Goal: Book appointment/travel/reservation

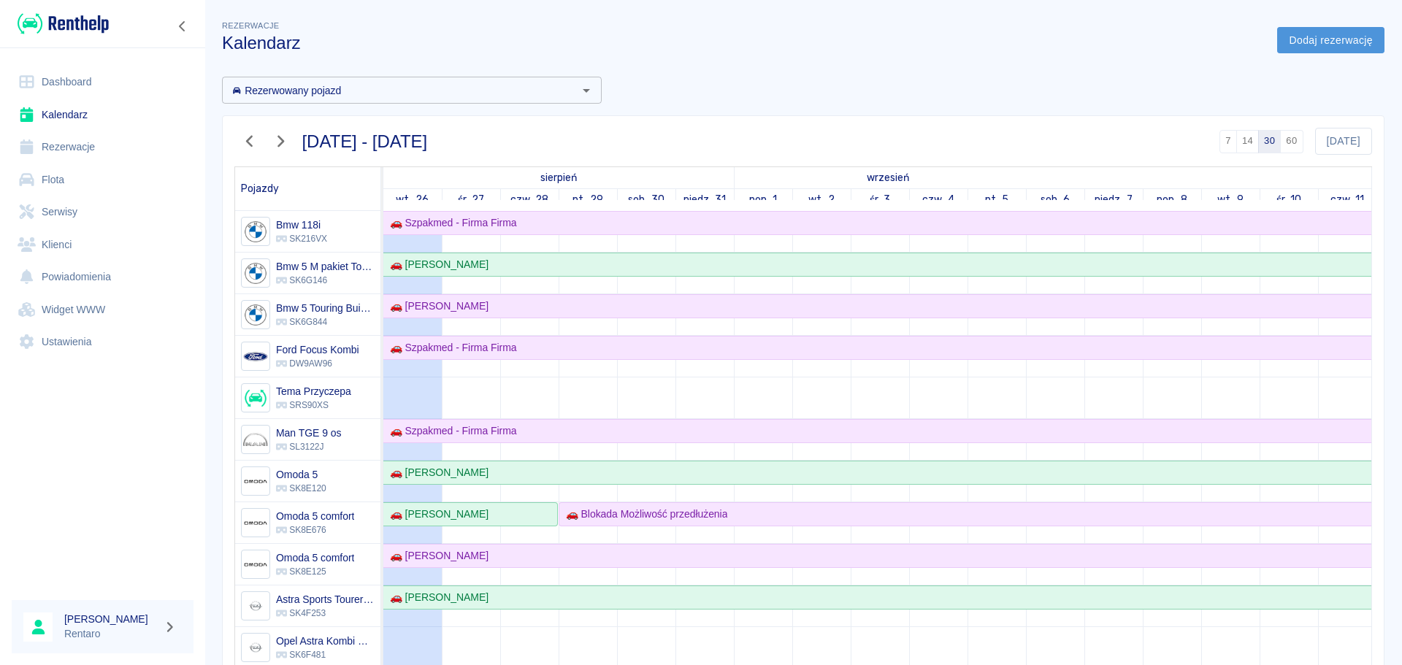
click at [1299, 44] on link "Dodaj rezerwację" at bounding box center [1330, 40] width 107 height 27
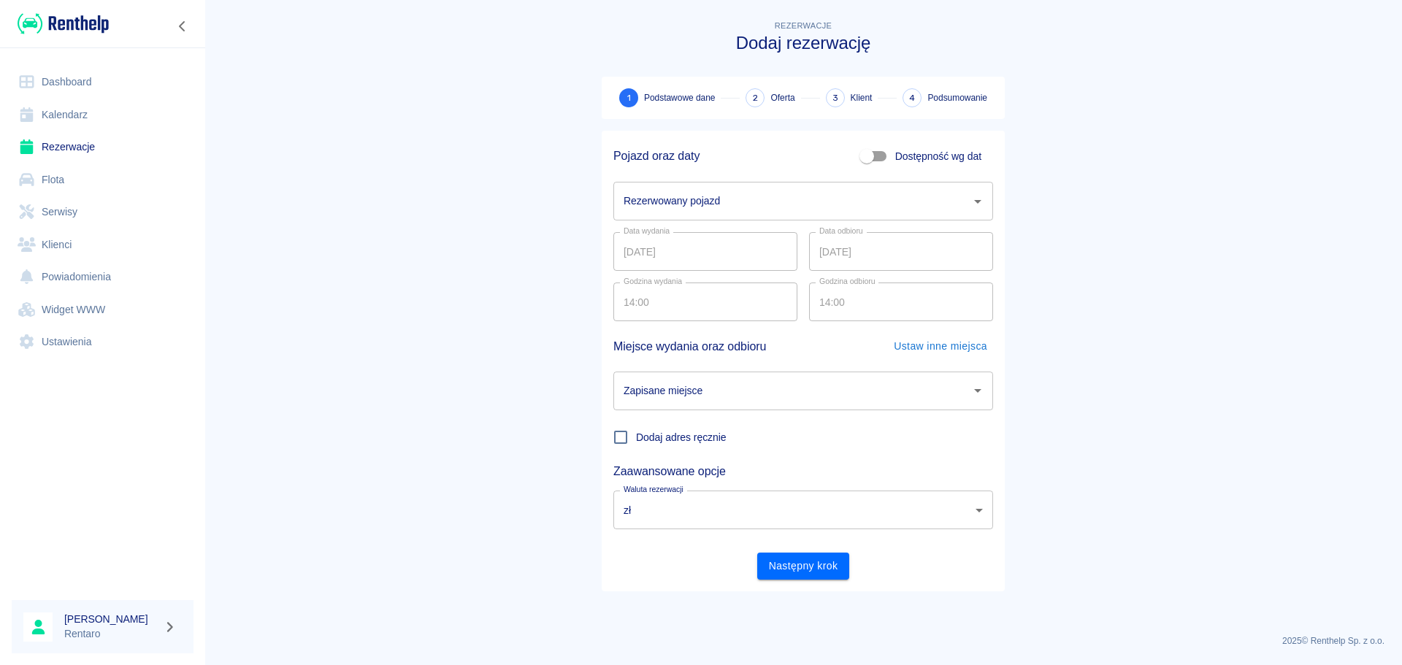
click at [821, 194] on input "Rezerwowany pojazd" at bounding box center [792, 201] width 345 height 26
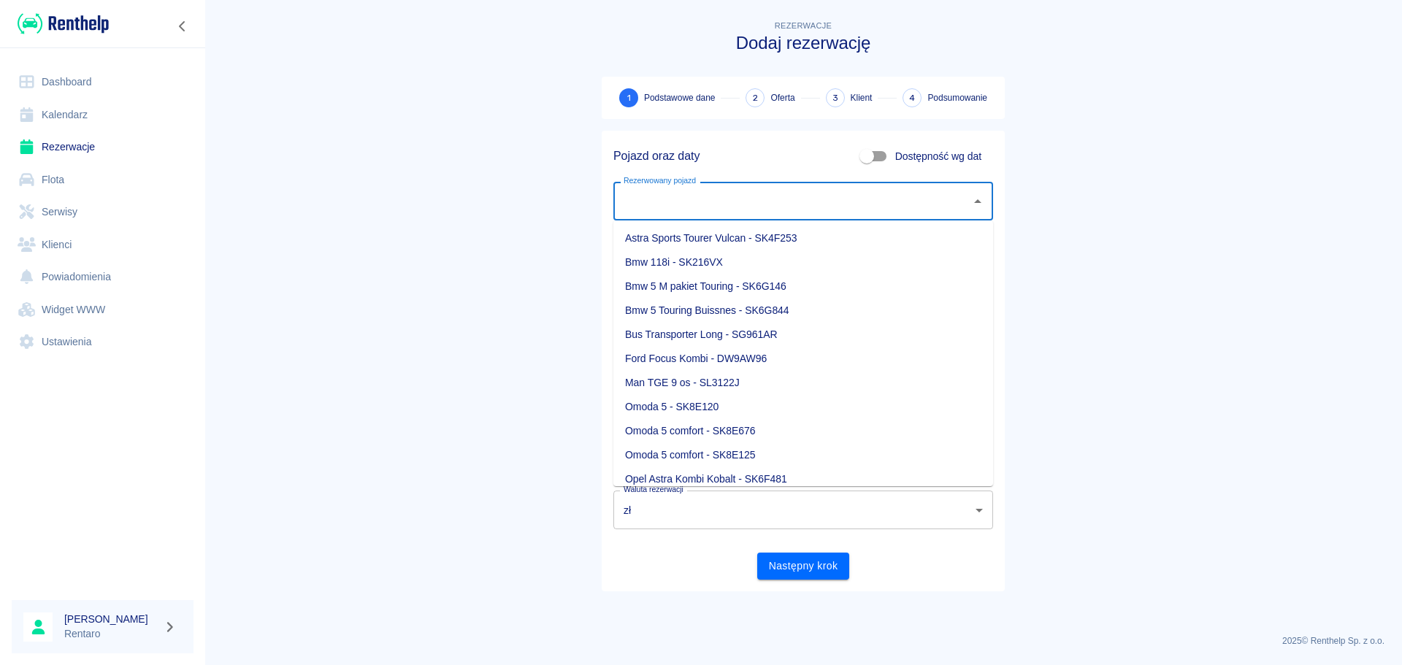
drag, startPoint x: 941, startPoint y: 169, endPoint x: 942, endPoint y: 152, distance: 17.5
click at [940, 167] on label "Dostępność wg dat" at bounding box center [917, 156] width 128 height 28
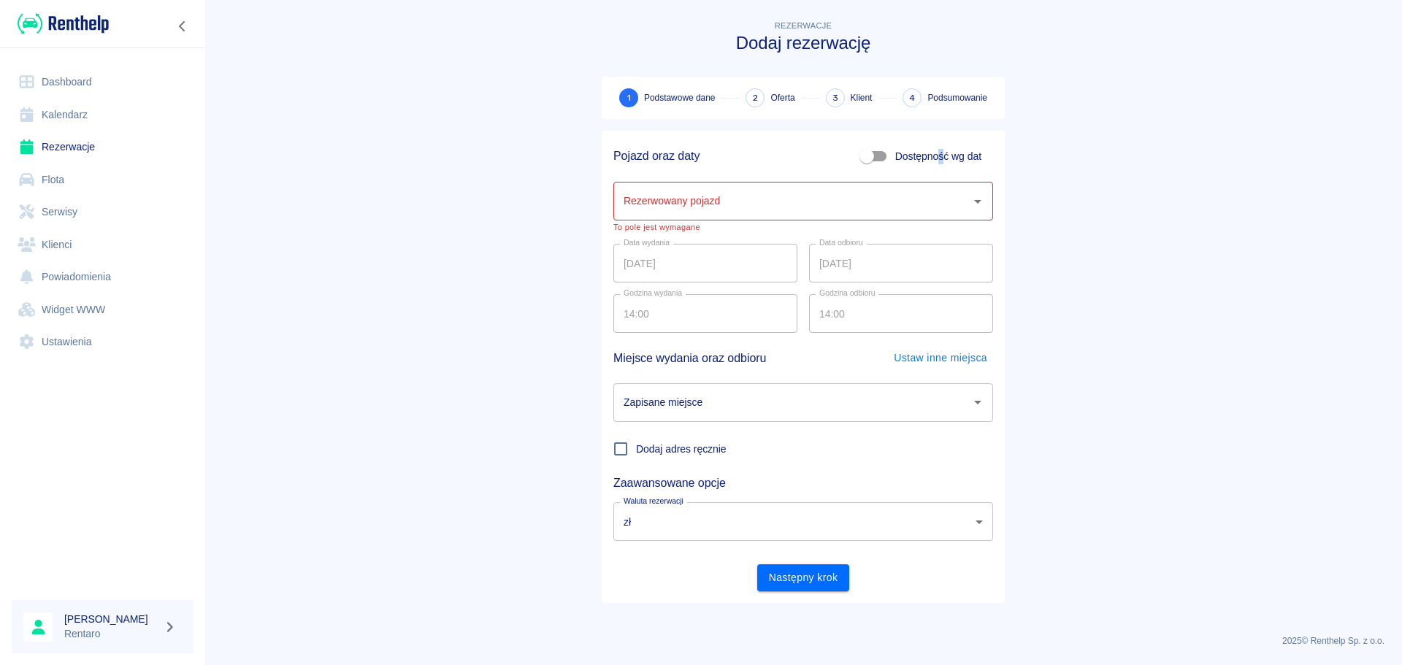
click at [942, 152] on span "Dostępność wg dat" at bounding box center [938, 156] width 86 height 15
click at [908, 152] on input "Dostępność wg dat" at bounding box center [866, 156] width 83 height 28
checkbox input "true"
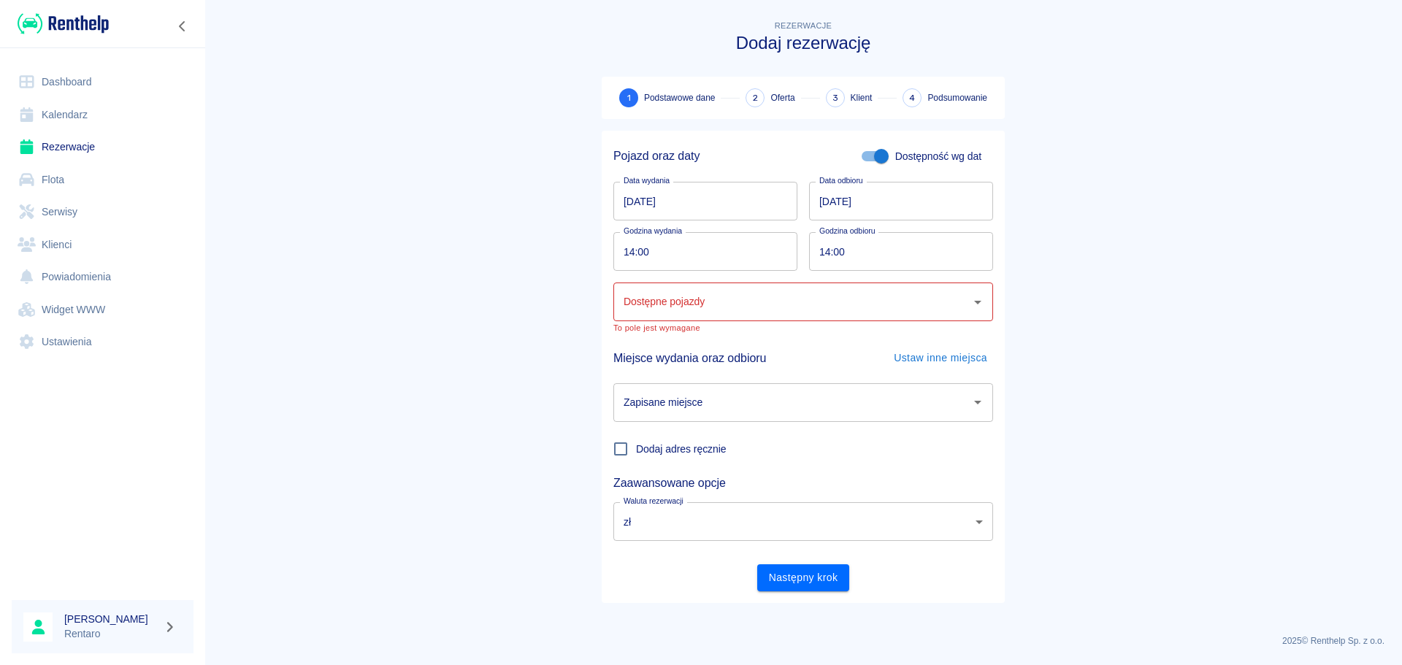
drag, startPoint x: 645, startPoint y: 221, endPoint x: 637, endPoint y: 211, distance: 13.5
click at [646, 220] on div "Pojazd oraz daty Dostępność wg dat Data wydania [DATE] Data wydania Data odbior…" at bounding box center [797, 361] width 391 height 461
click at [633, 207] on input "[DATE]" at bounding box center [705, 201] width 184 height 39
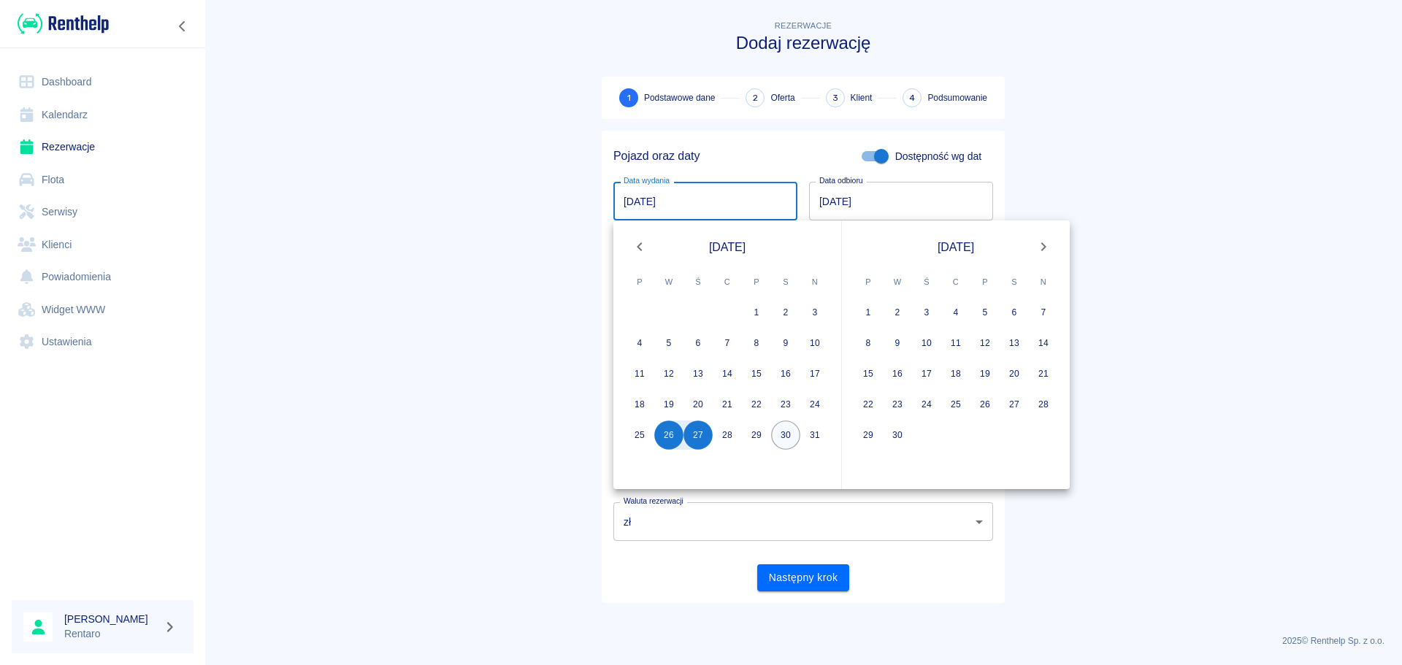
drag, startPoint x: 780, startPoint y: 440, endPoint x: 790, endPoint y: 441, distance: 9.5
click at [781, 439] on button "30" at bounding box center [785, 435] width 29 height 29
type input "[DATE]"
type input "DD.MM.YYYY"
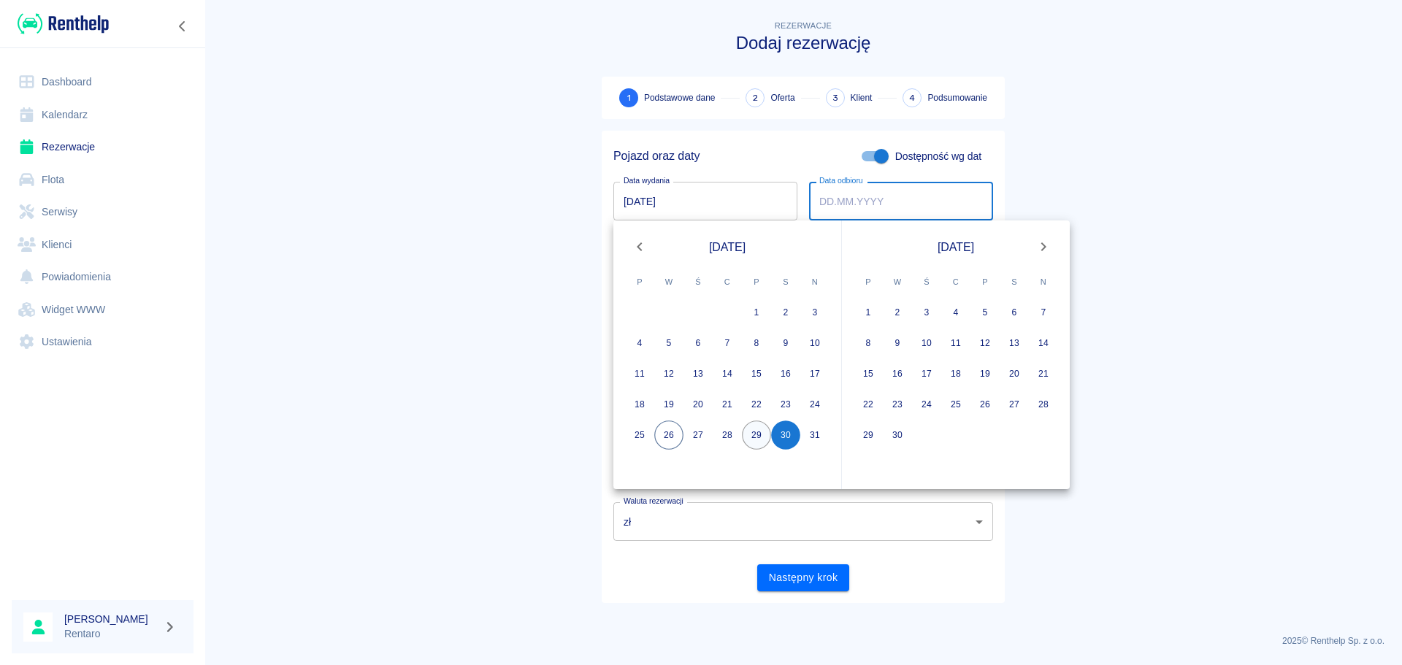
click at [767, 438] on button "29" at bounding box center [756, 435] width 29 height 29
type input "[DATE]"
click at [789, 434] on button "30" at bounding box center [785, 435] width 29 height 29
type input "[DATE]"
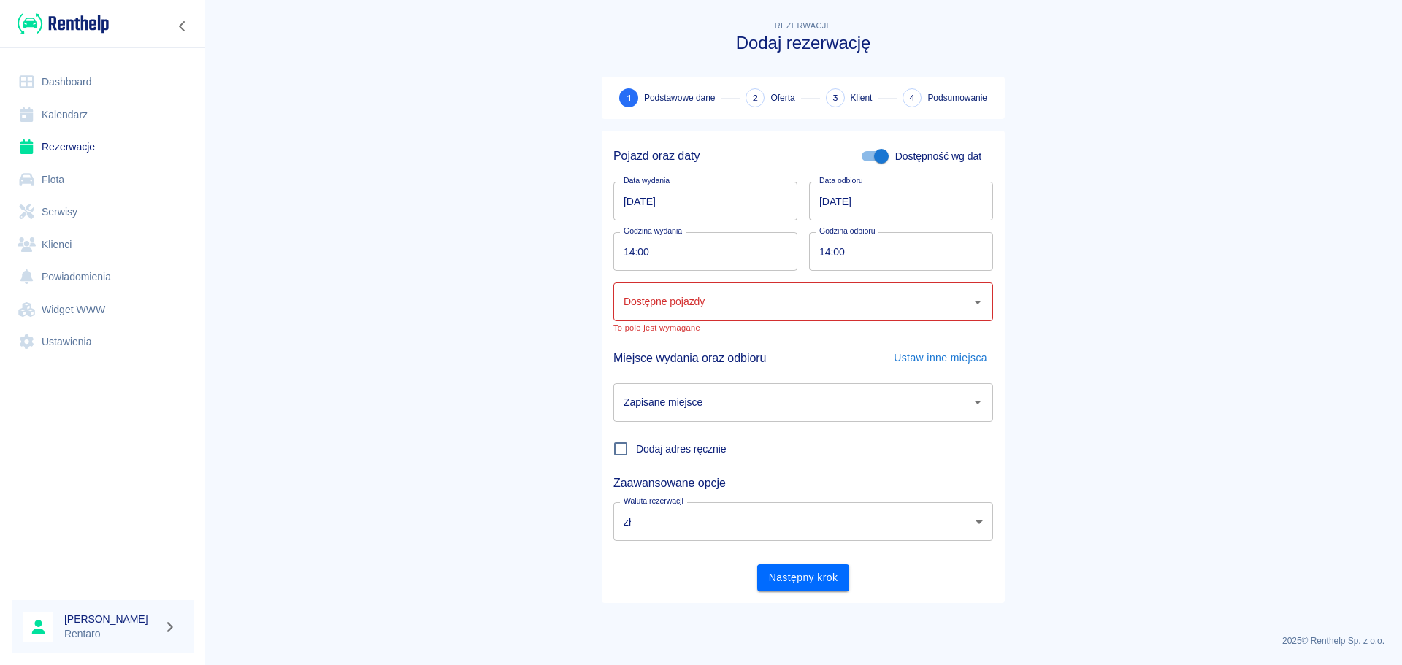
click at [832, 299] on input "Dostępne pojazdy" at bounding box center [792, 302] width 345 height 26
click at [976, 302] on icon "Otwórz" at bounding box center [977, 303] width 7 height 4
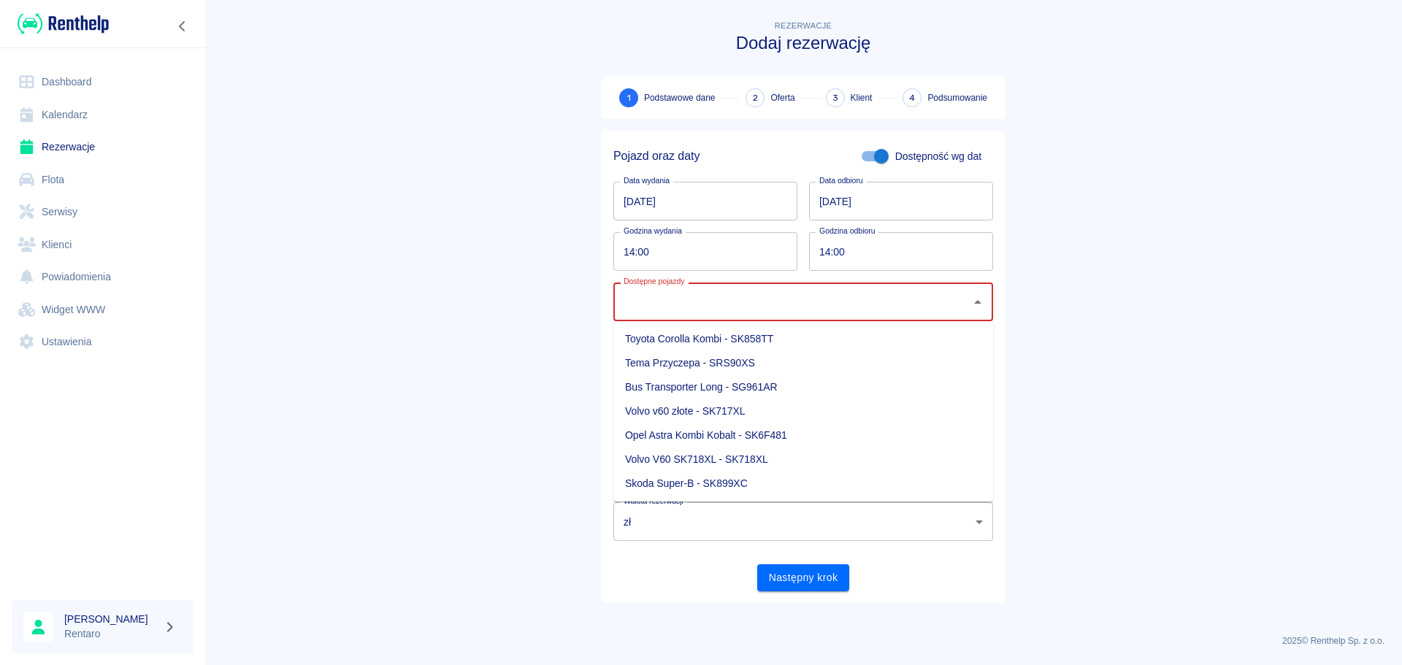
click at [1205, 301] on main "Rezerwacje Dodaj rezerwację 1 Podstawowe dane 2 Oferta 3 Klient 4 Podsumowanie …" at bounding box center [802, 320] width 1197 height 605
click at [962, 299] on input "Dostępne pojazdy" at bounding box center [792, 302] width 345 height 26
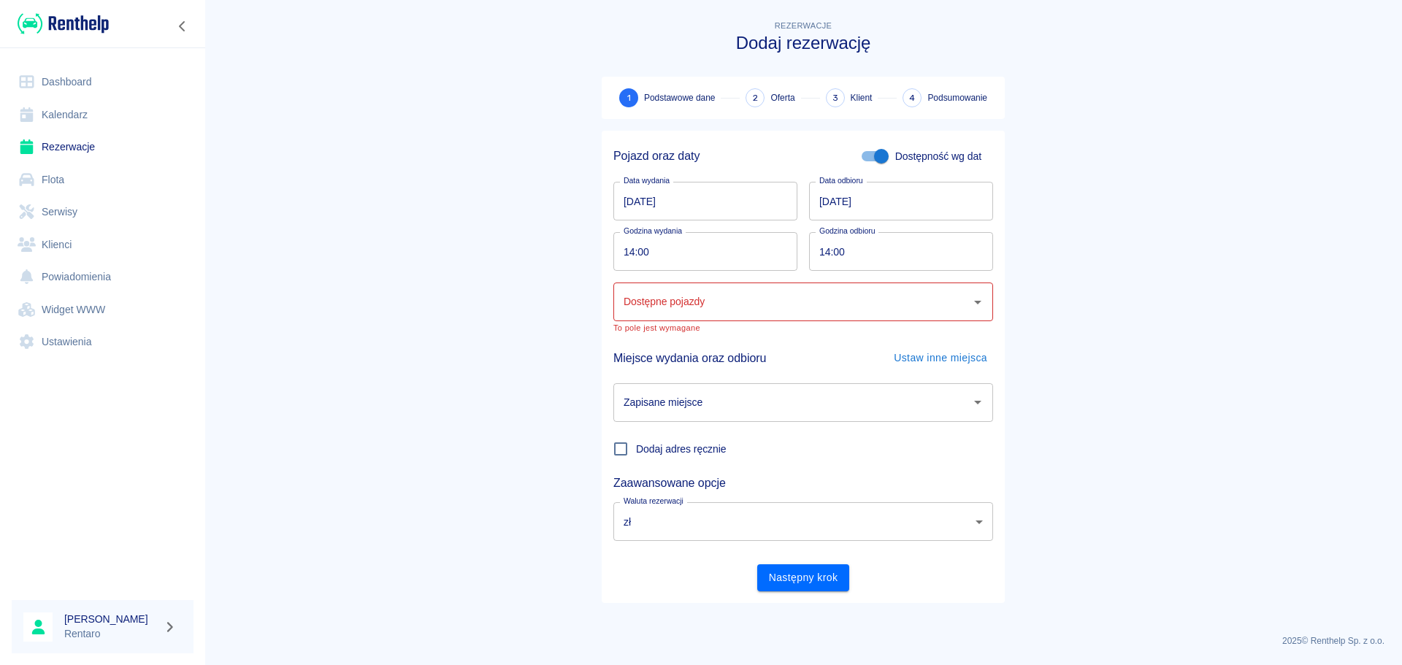
click at [1175, 326] on main "Rezerwacje Dodaj rezerwację 1 Podstawowe dane 2 Oferta 3 Klient 4 Podsumowanie …" at bounding box center [802, 320] width 1197 height 605
